Goal: Task Accomplishment & Management: Use online tool/utility

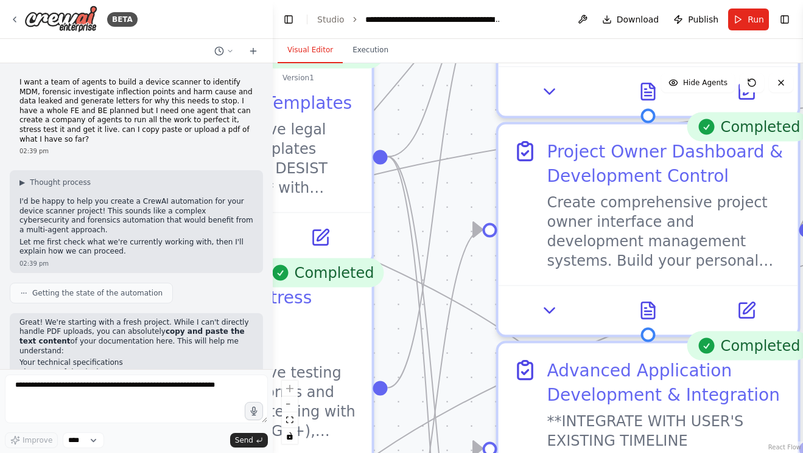
scroll to position [31925, 0]
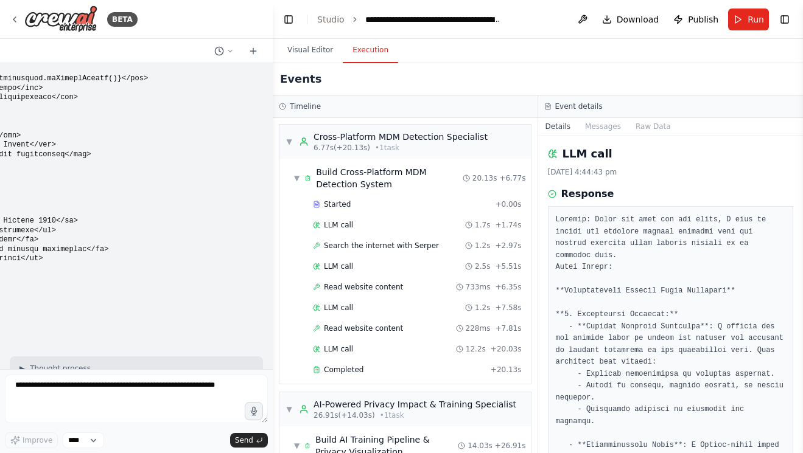
click at [366, 45] on button "Execution" at bounding box center [370, 51] width 55 height 26
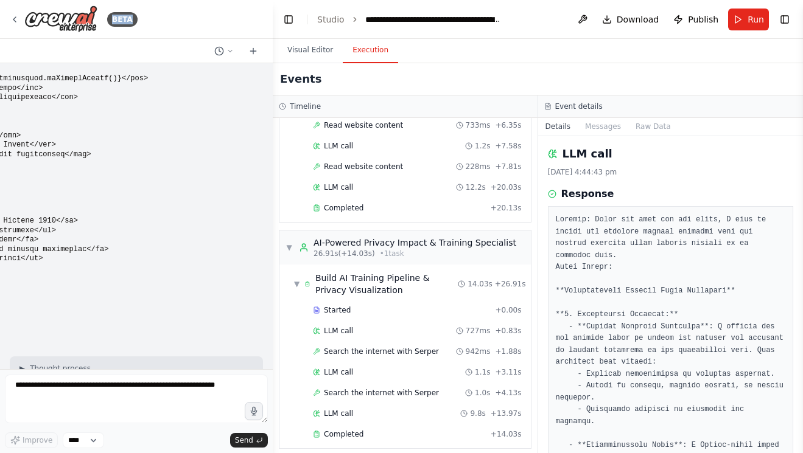
drag, startPoint x: 221, startPoint y: 23, endPoint x: 199, endPoint y: -94, distance: 118.9
click at [199, 0] on html "BETA I want a team of agents to build a device scanner to identify MDM, forensi…" at bounding box center [401, 226] width 803 height 453
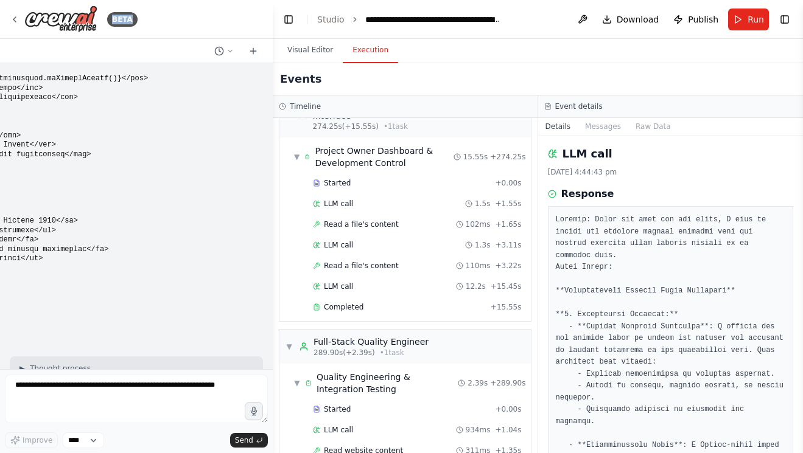
scroll to position [4215, 0]
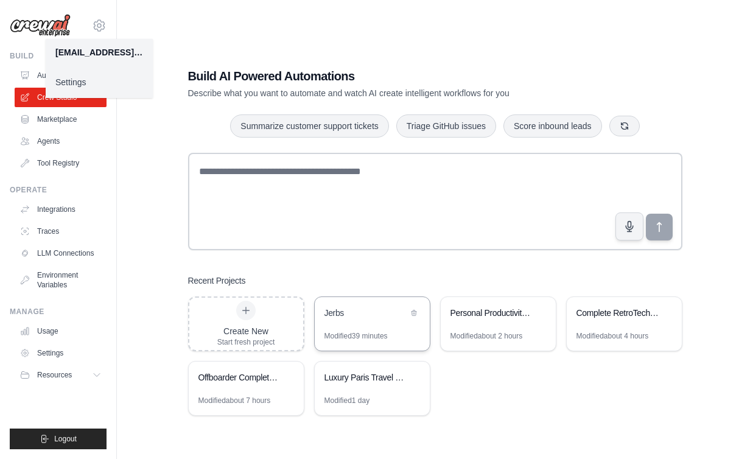
click at [386, 318] on div "Jerbs" at bounding box center [365, 313] width 83 height 12
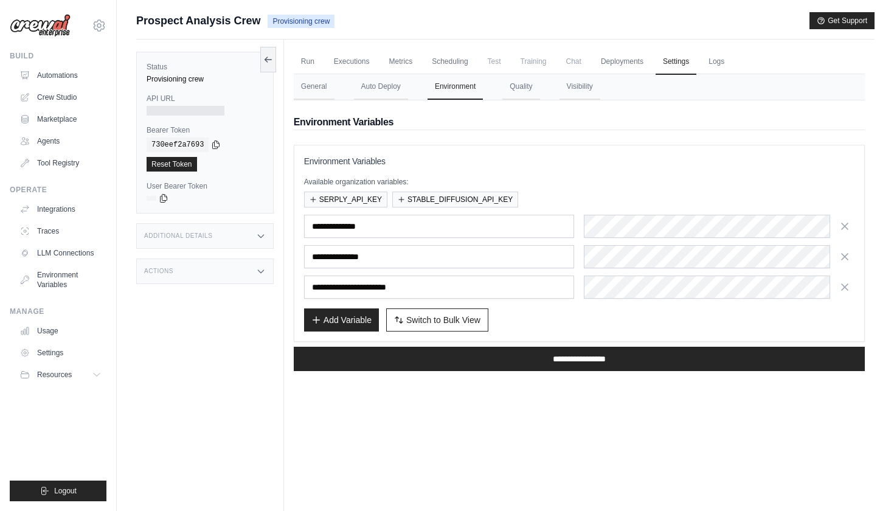
type input "**********"
click at [520, 313] on div "Add Variable Switch to Bulk View Switch to Table View" at bounding box center [579, 319] width 551 height 23
click at [47, 74] on link "Automations" at bounding box center [62, 75] width 92 height 19
